Goal: Task Accomplishment & Management: Use online tool/utility

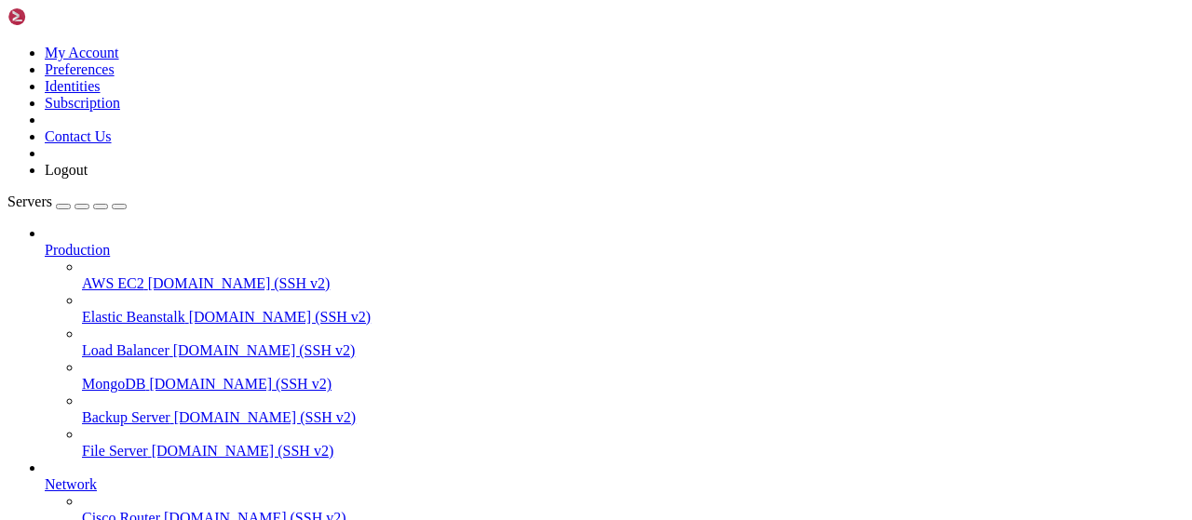
scroll to position [378, 0]
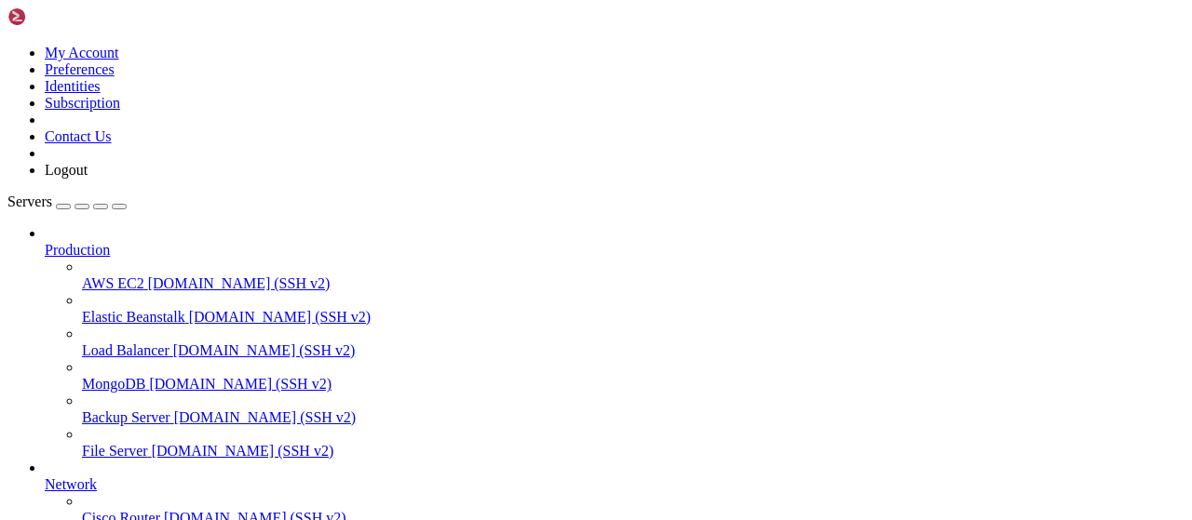
scroll to position [774, 0]
type input "/root/Piar-Flow"
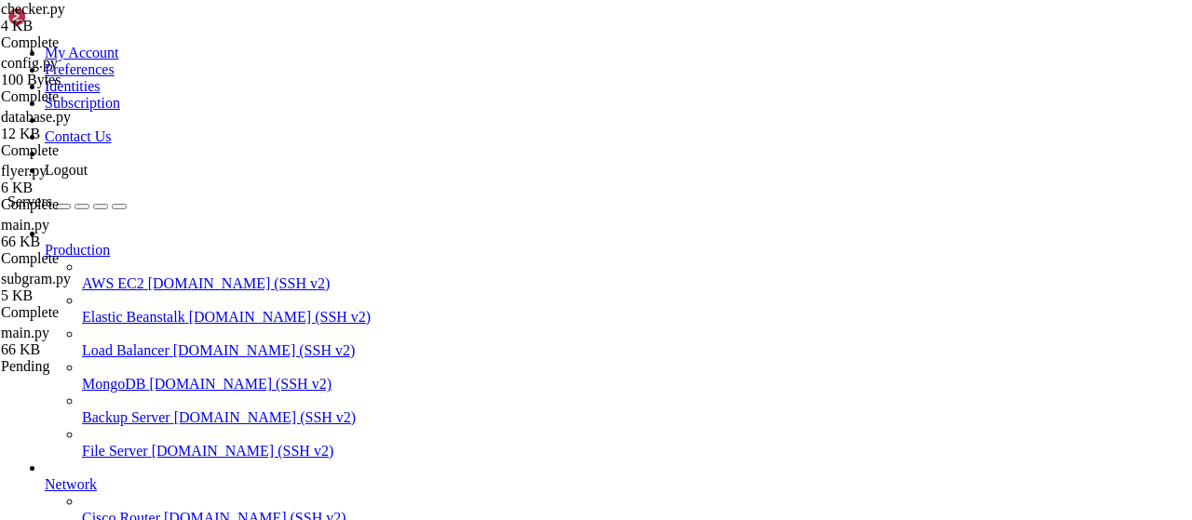
drag, startPoint x: 708, startPoint y: 228, endPoint x: 561, endPoint y: 146, distance: 168.4
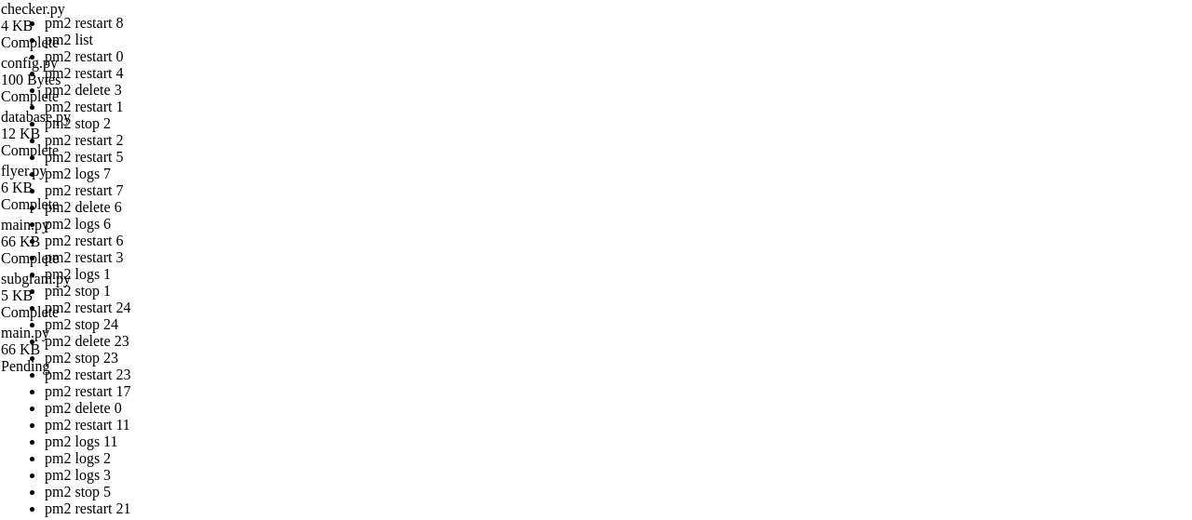
drag, startPoint x: 309, startPoint y: 197, endPoint x: 526, endPoint y: 282, distance: 232.8
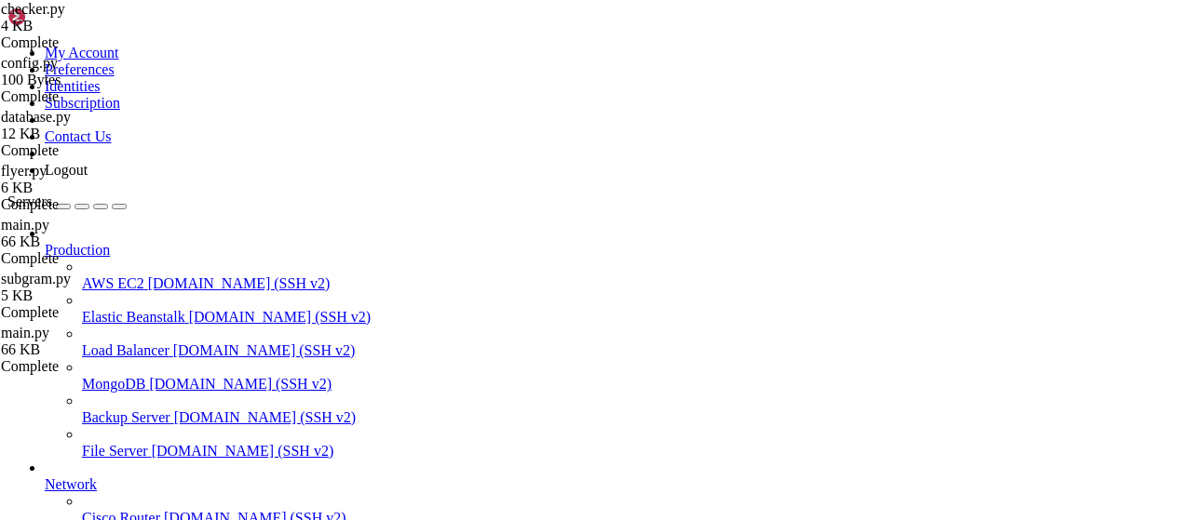
scroll to position [0, 0]
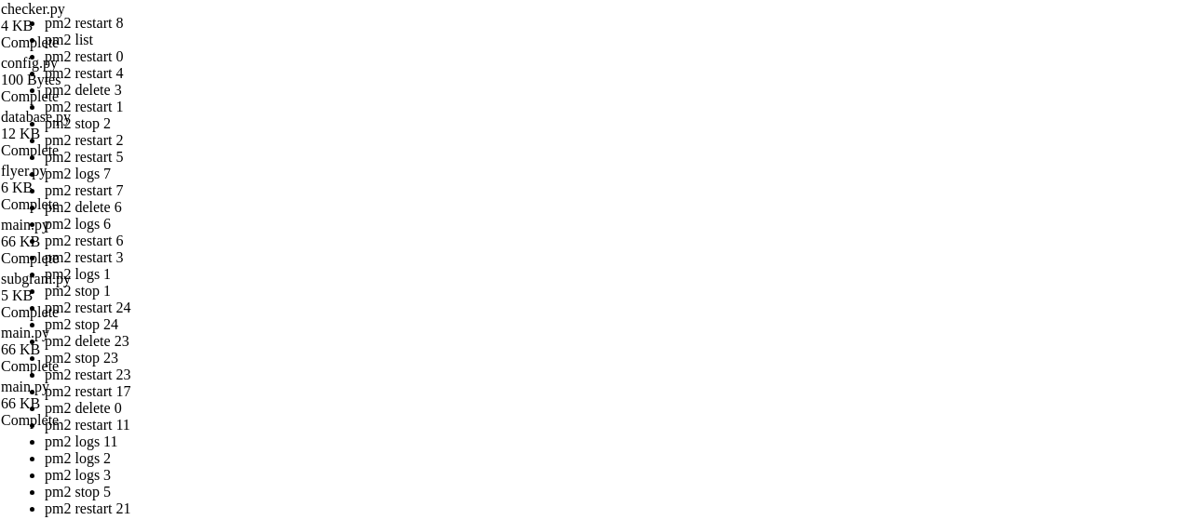
drag, startPoint x: 509, startPoint y: 265, endPoint x: 281, endPoint y: 179, distance: 243.9
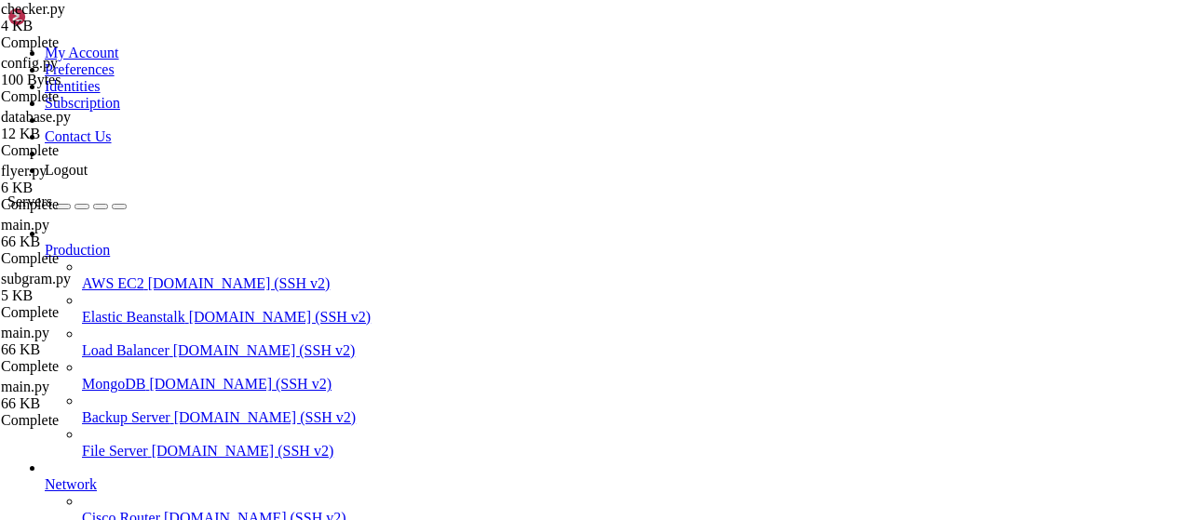
scroll to position [451, 0]
drag, startPoint x: 962, startPoint y: 273, endPoint x: 963, endPoint y: 390, distance: 117.3
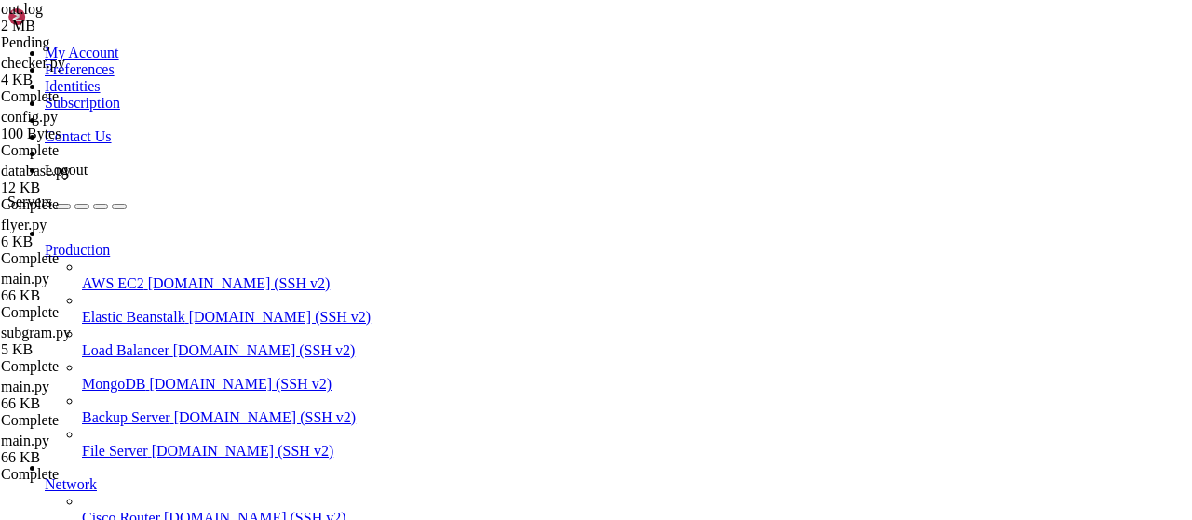
drag, startPoint x: 658, startPoint y: 379, endPoint x: 278, endPoint y: 357, distance: 380.4
drag, startPoint x: 664, startPoint y: 373, endPoint x: 279, endPoint y: 356, distance: 384.9
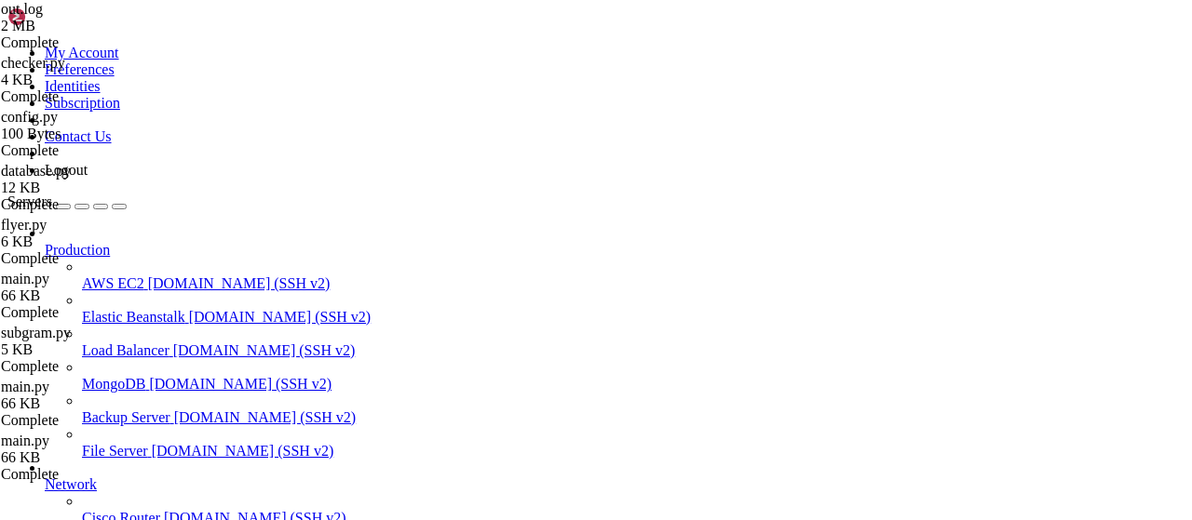
drag, startPoint x: 364, startPoint y: 253, endPoint x: 397, endPoint y: 252, distance: 33.5
type textarea "SubGram request_op: ответ = {'status': 'warning', 'code': 200, 'message': 'Поль…"
drag, startPoint x: 826, startPoint y: 278, endPoint x: 292, endPoint y: 252, distance: 534.0
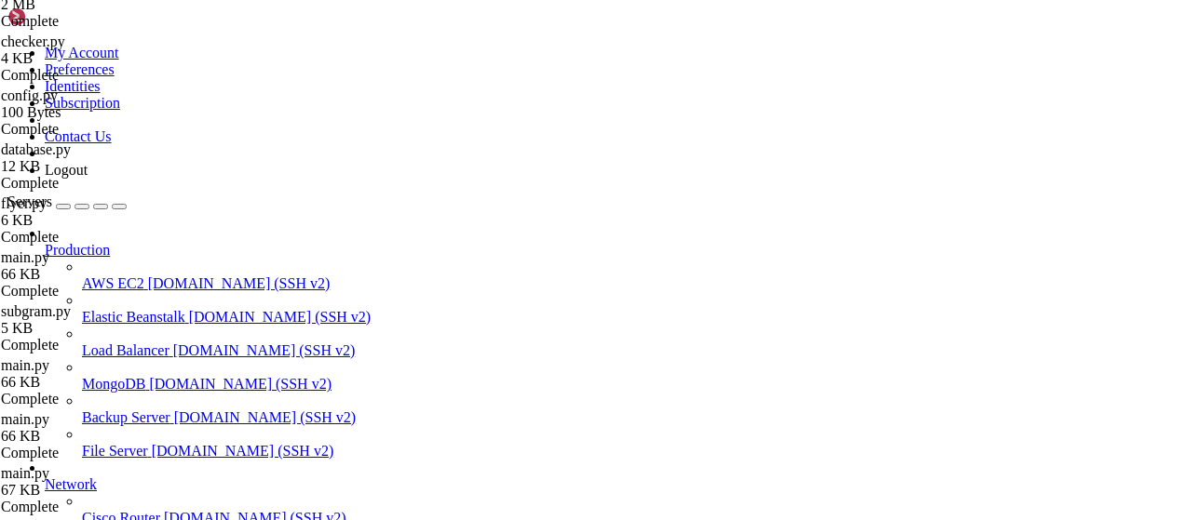
drag, startPoint x: 302, startPoint y: 34, endPoint x: 512, endPoint y: 42, distance: 210.5
